Goal: Task Accomplishment & Management: Use online tool/utility

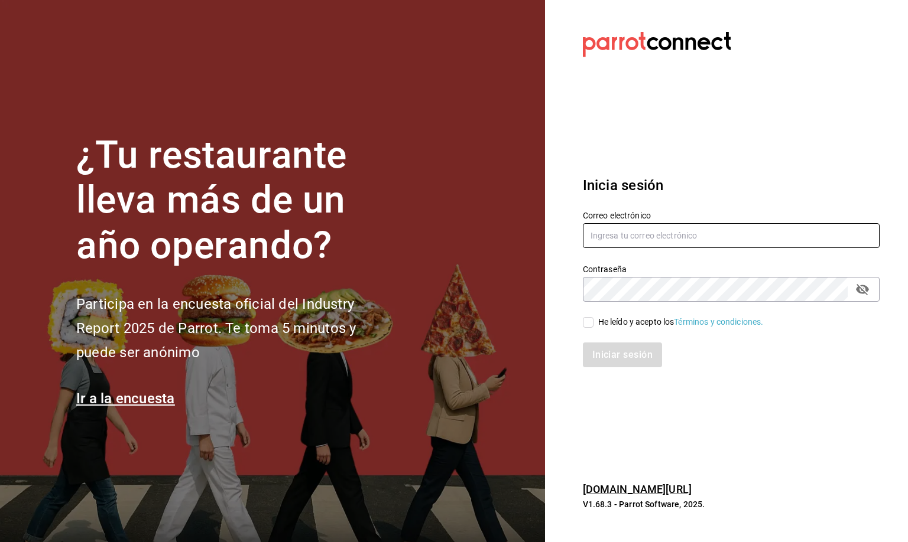
click at [587, 238] on input "text" at bounding box center [731, 235] width 297 height 25
type input "mirna123@gmail.com"
click at [584, 321] on input "He leído y acepto los Términos y condiciones." at bounding box center [588, 322] width 11 height 11
checkbox input "true"
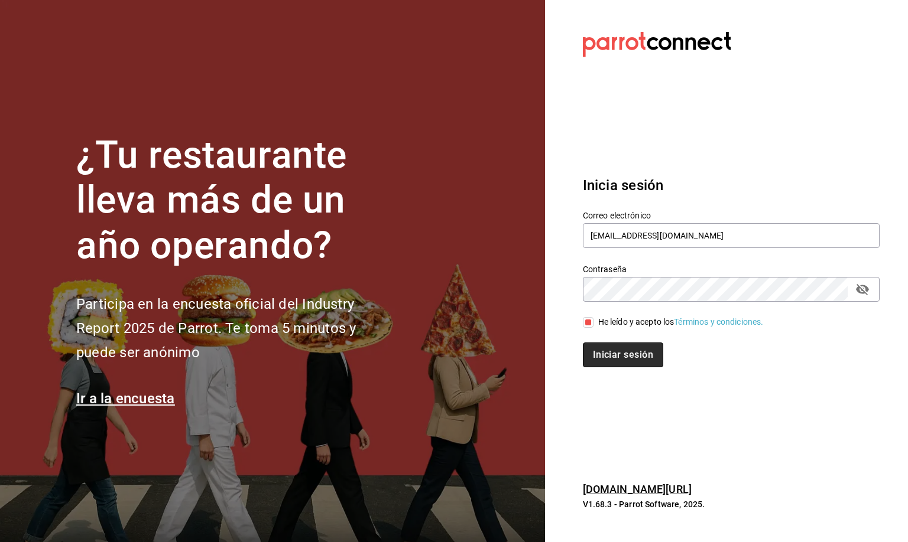
click at [593, 357] on button "Iniciar sesión" at bounding box center [623, 355] width 80 height 25
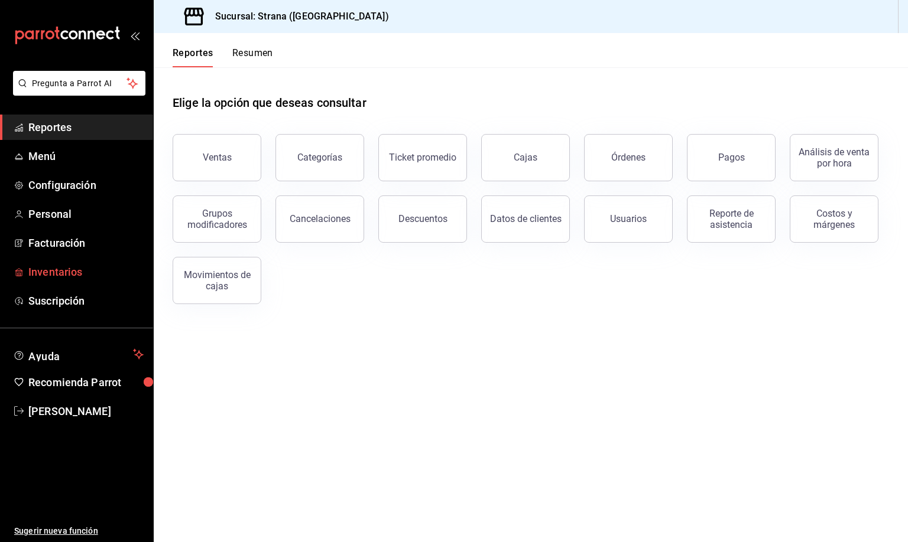
click at [68, 270] on span "Inventarios" at bounding box center [85, 272] width 115 height 16
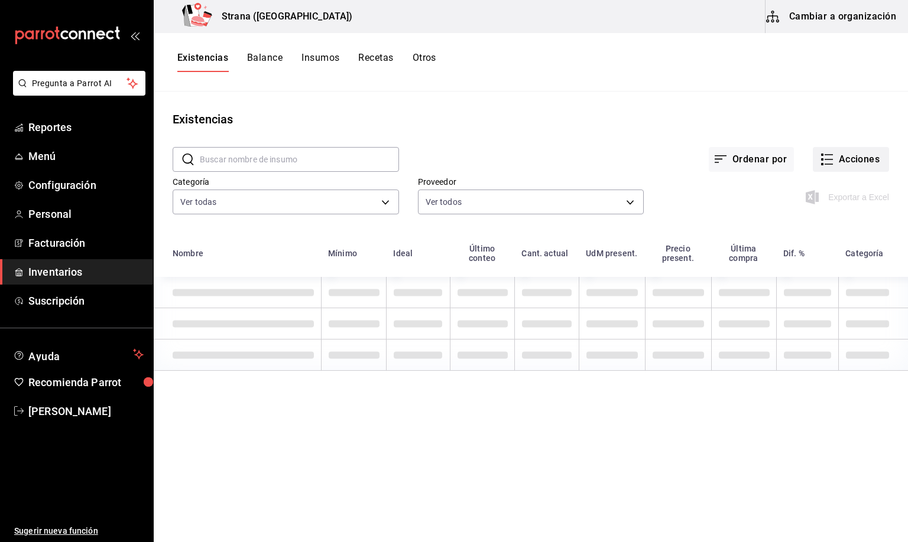
click at [848, 160] on button "Acciones" at bounding box center [850, 159] width 76 height 25
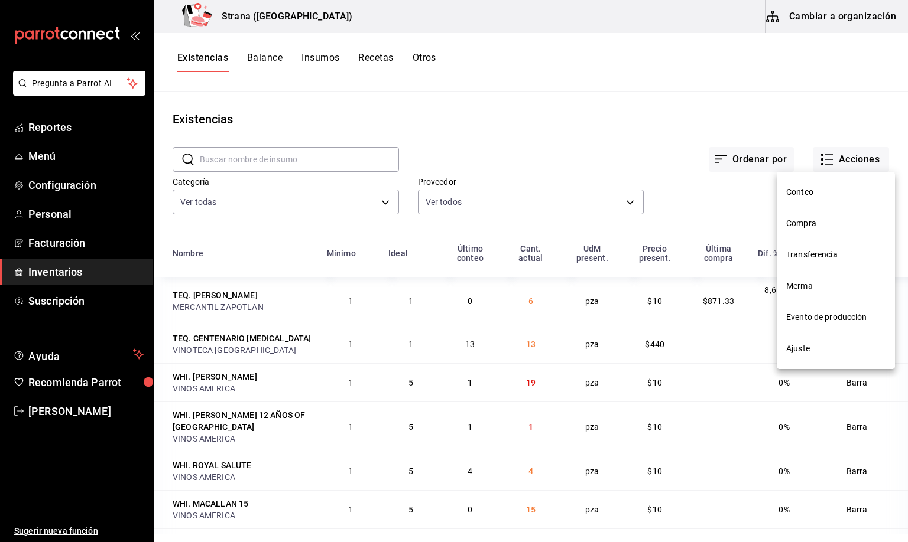
click at [349, 99] on div at bounding box center [454, 271] width 908 height 542
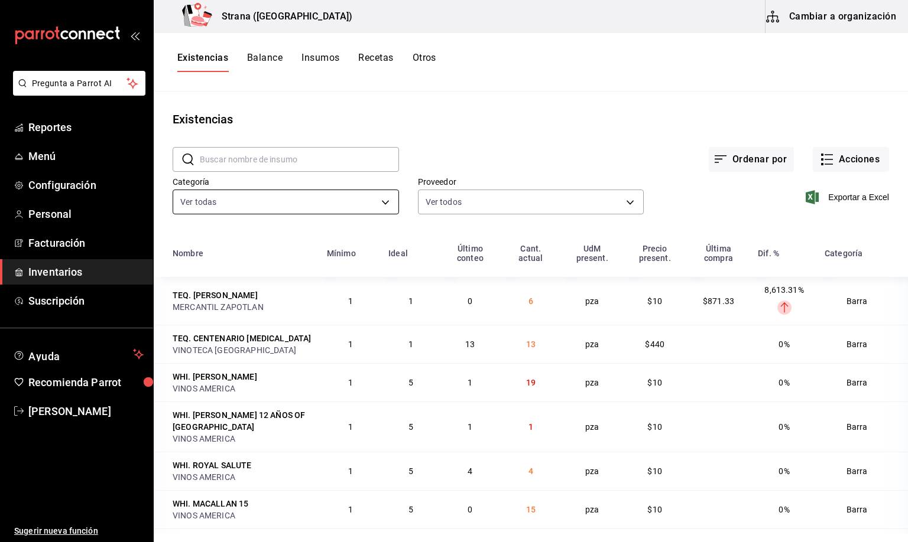
click at [214, 202] on body "Pregunta a Parrot AI Reportes Menú Configuración Personal Facturación Inventari…" at bounding box center [454, 267] width 908 height 534
click at [220, 282] on span "[PERSON_NAME]" at bounding box center [295, 283] width 176 height 12
type input "22ec9f2c-e042-44ea-8d53-bf0e1d8c11ed"
checkbox input "false"
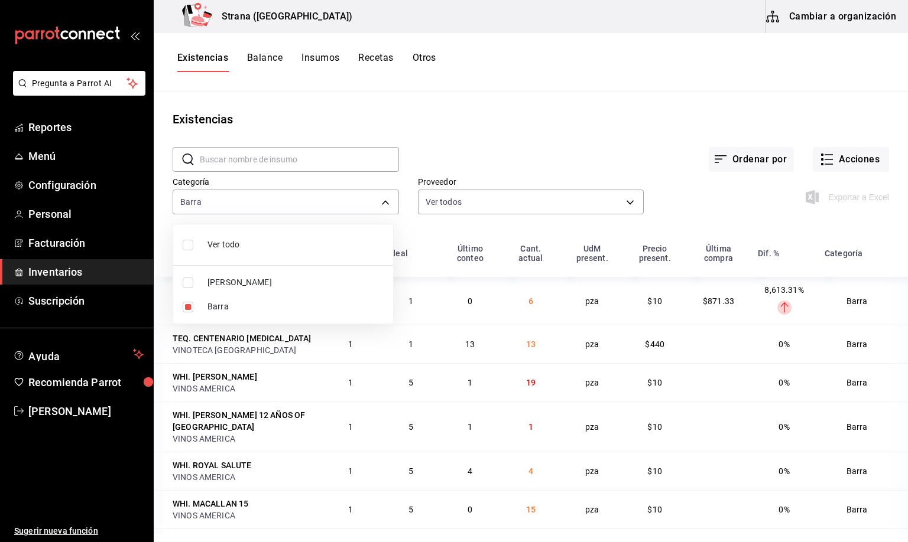
click at [206, 59] on div at bounding box center [454, 271] width 908 height 542
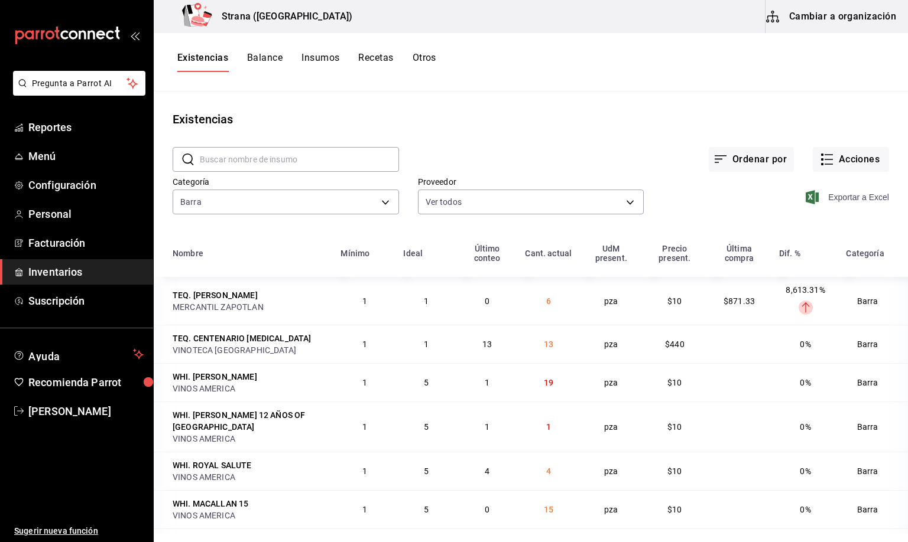
click at [833, 196] on span "Exportar a Excel" at bounding box center [848, 197] width 81 height 14
